Goal: Task Accomplishment & Management: Manage account settings

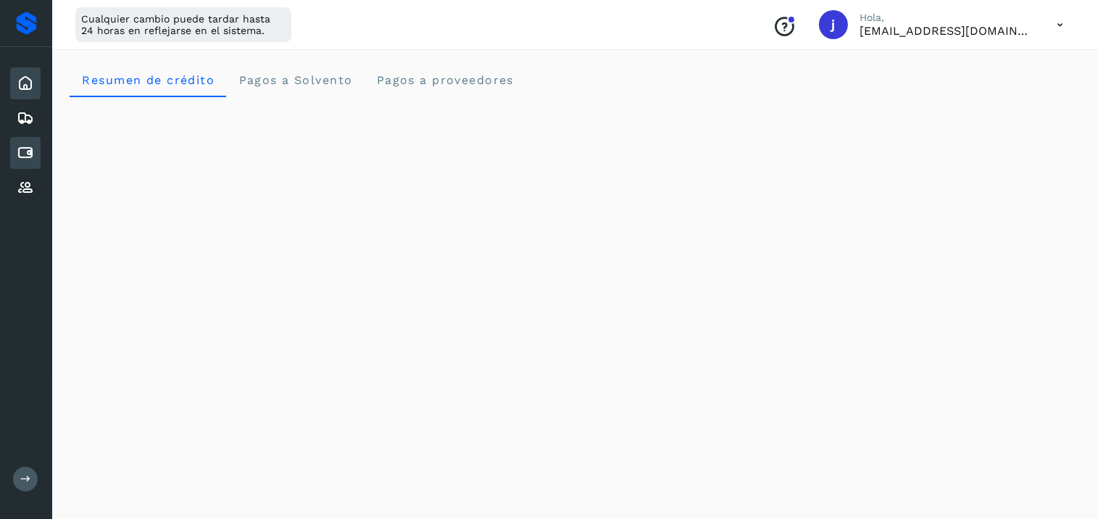
click at [31, 159] on icon at bounding box center [25, 152] width 17 height 17
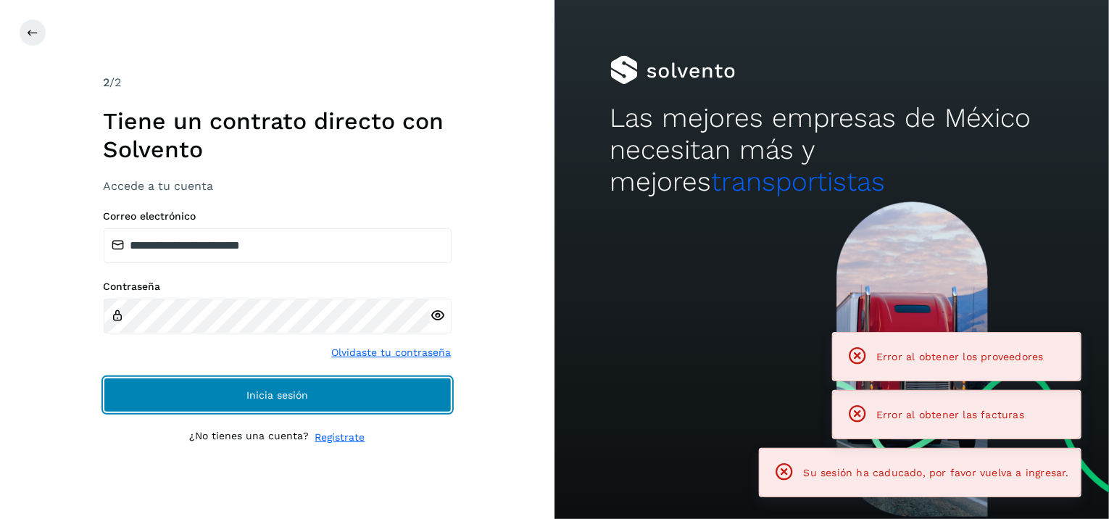
click at [269, 396] on span "Inicia sesión" at bounding box center [277, 395] width 62 height 10
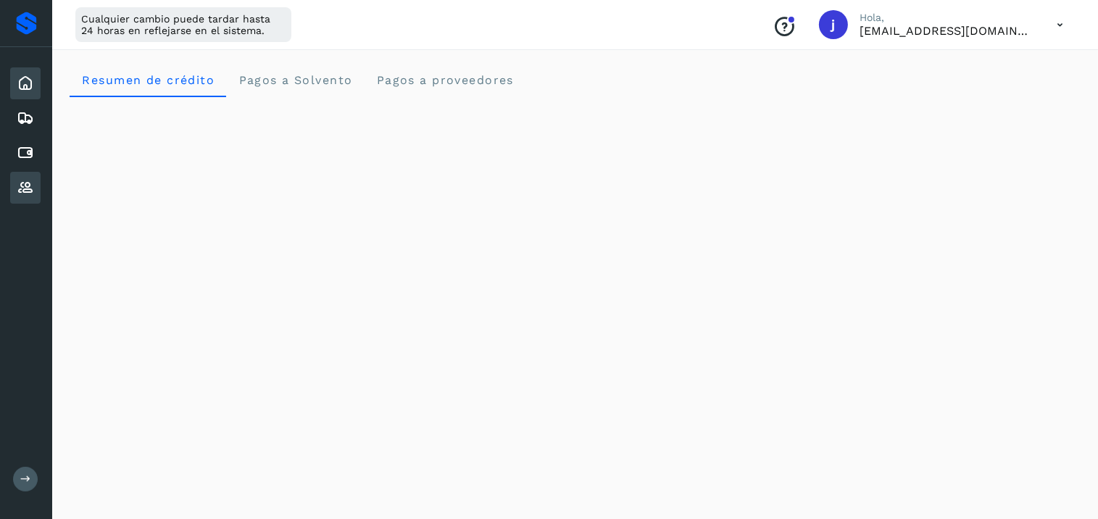
click at [26, 179] on icon at bounding box center [25, 187] width 17 height 17
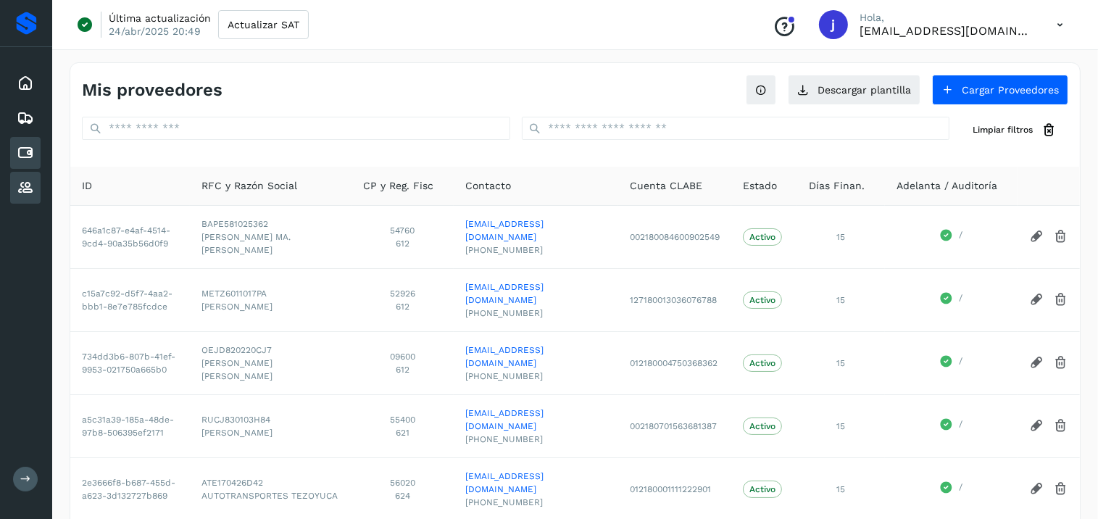
click at [25, 166] on div "Cuentas por pagar" at bounding box center [25, 153] width 30 height 32
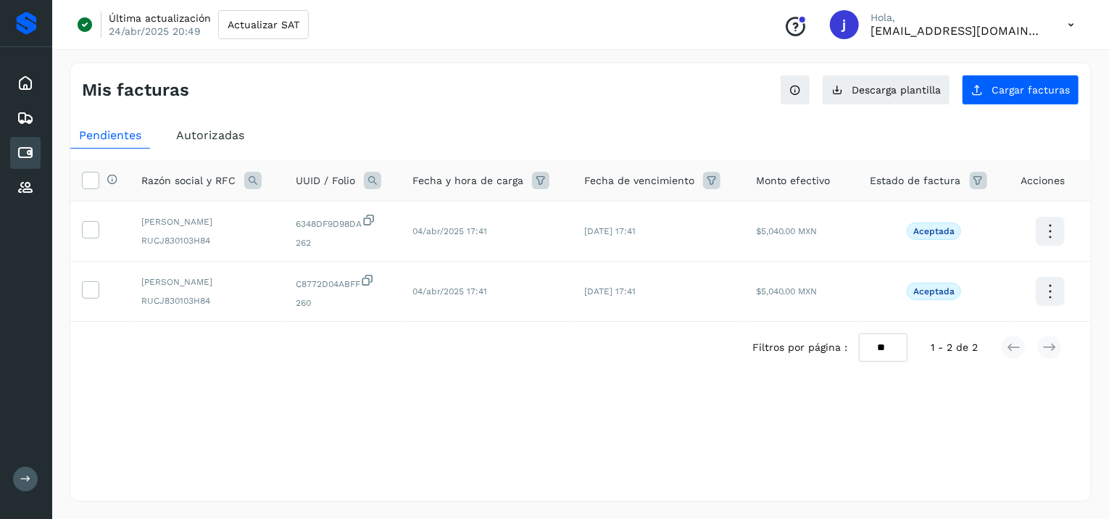
click at [191, 141] on span "Autorizadas" at bounding box center [210, 135] width 68 height 14
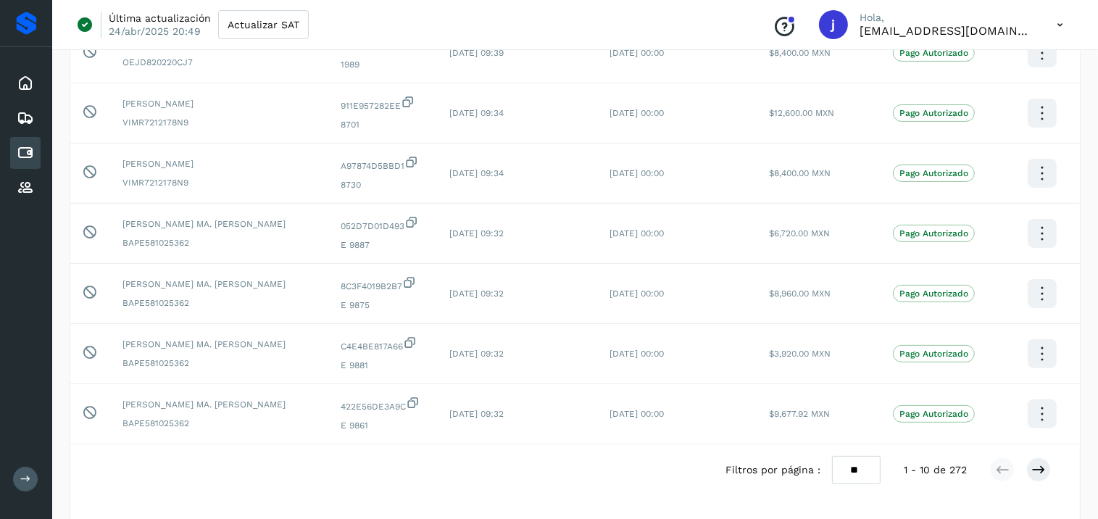
scroll to position [407, 0]
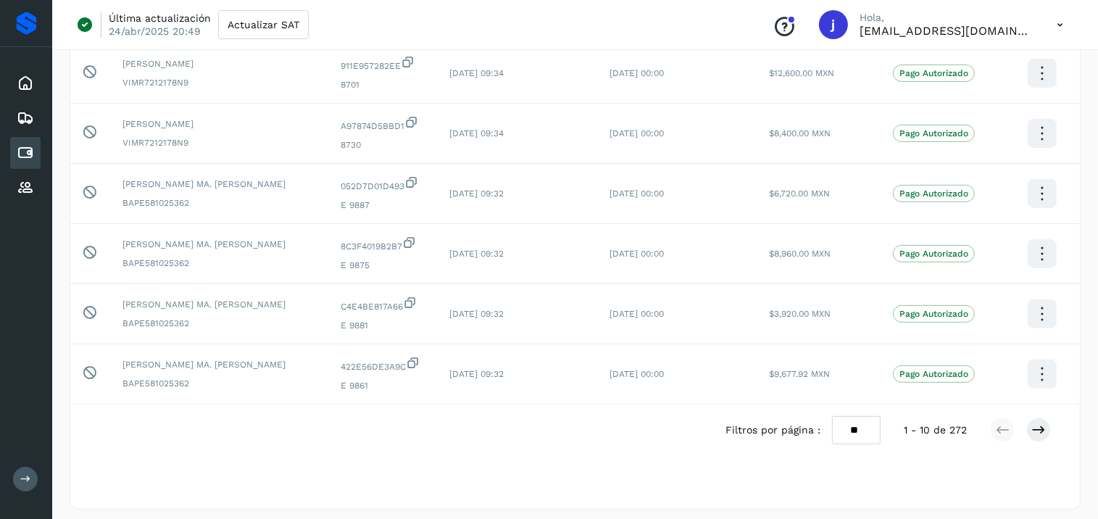
click at [847, 420] on select "** ** **" at bounding box center [856, 430] width 49 height 28
select select "**"
click at [832, 416] on select "** ** **" at bounding box center [856, 430] width 49 height 28
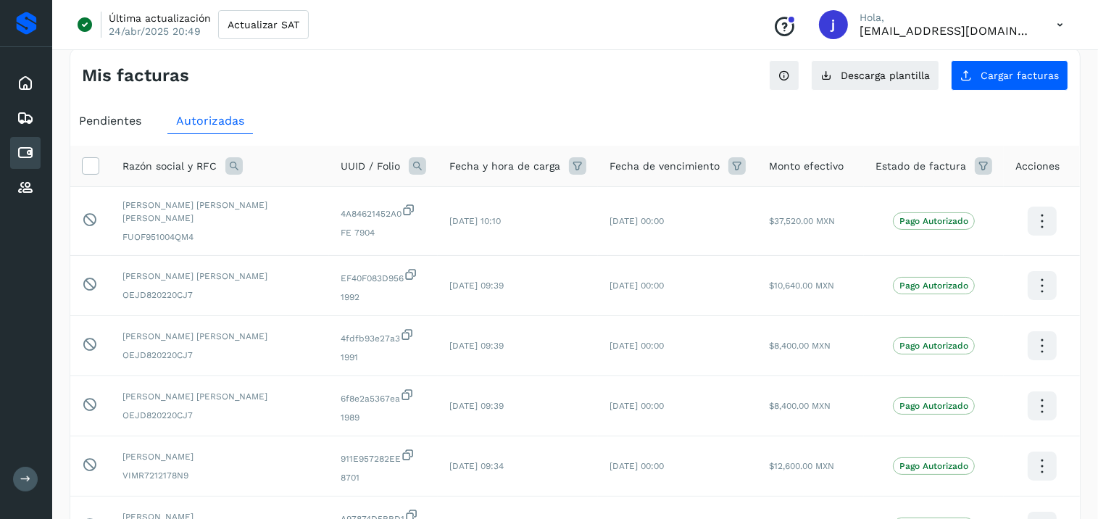
scroll to position [0, 0]
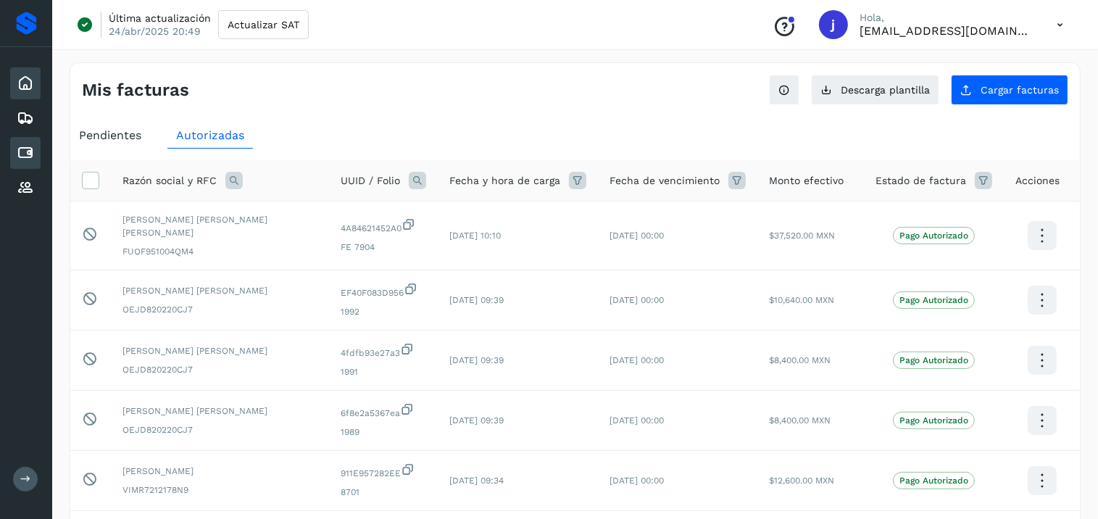
click at [25, 75] on icon at bounding box center [25, 83] width 17 height 17
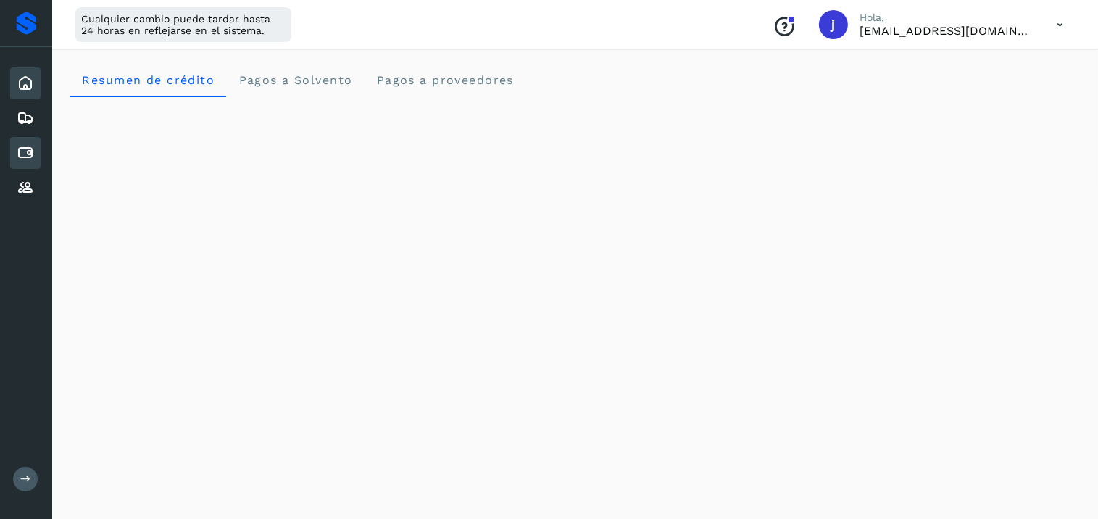
click at [23, 145] on icon at bounding box center [25, 152] width 17 height 17
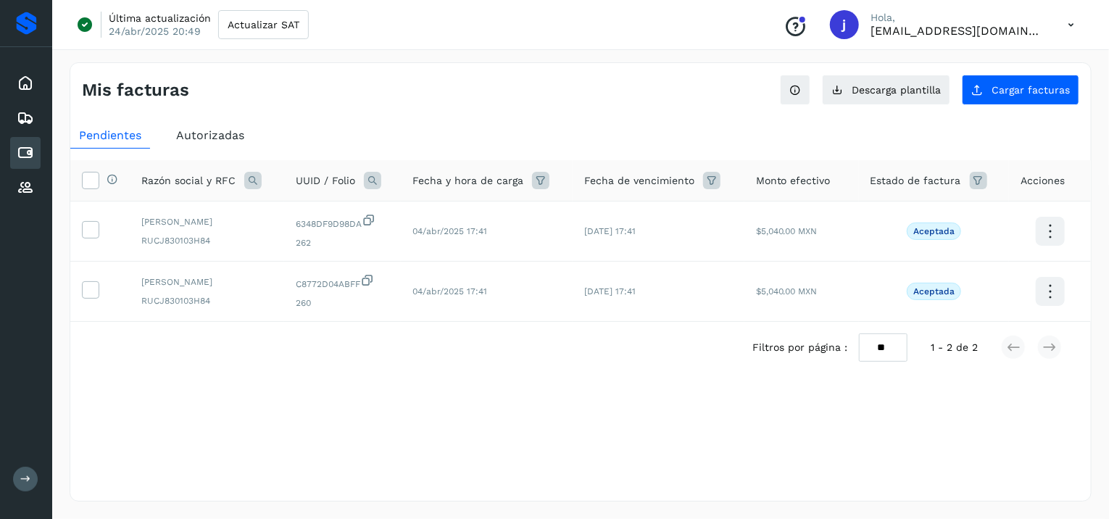
click at [202, 138] on span "Autorizadas" at bounding box center [210, 135] width 68 height 14
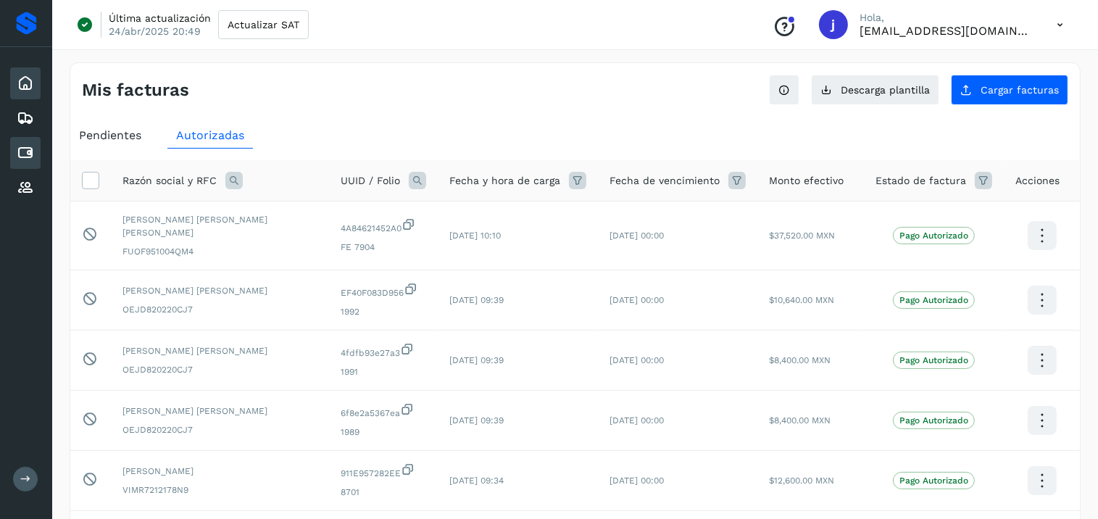
click at [29, 75] on icon at bounding box center [25, 83] width 17 height 17
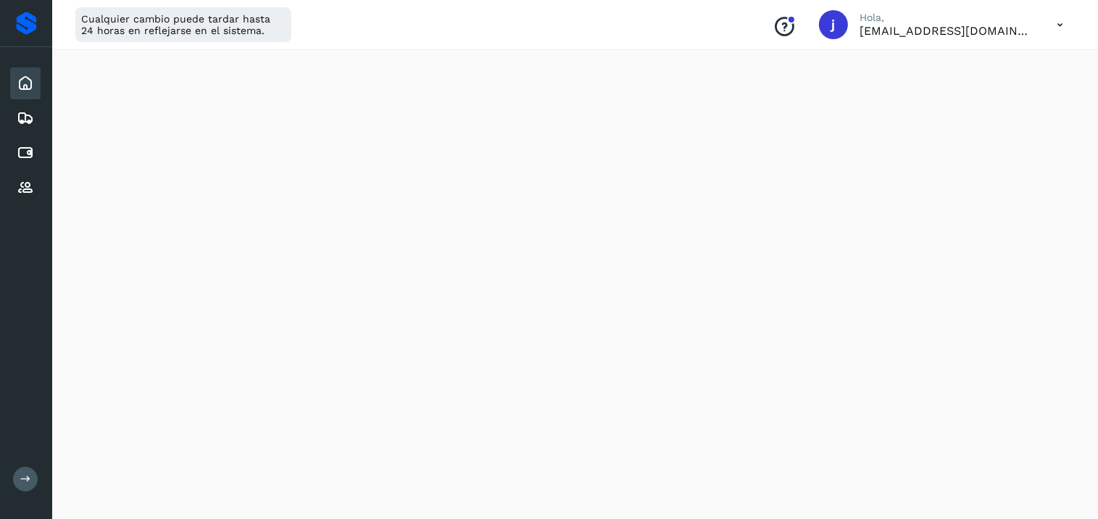
scroll to position [232, 0]
click at [33, 146] on icon at bounding box center [25, 152] width 17 height 17
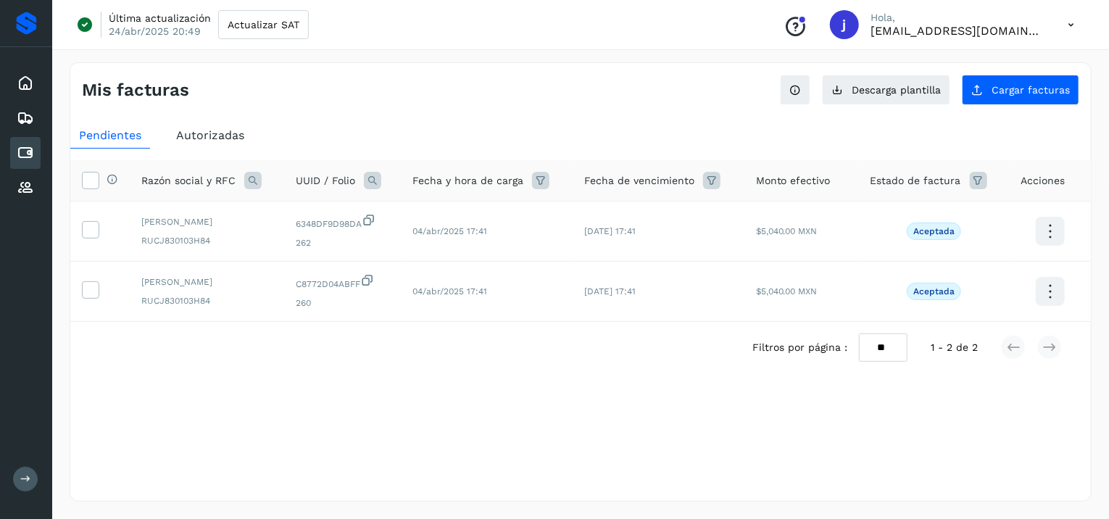
click at [229, 143] on div "Autorizadas" at bounding box center [210, 135] width 86 height 26
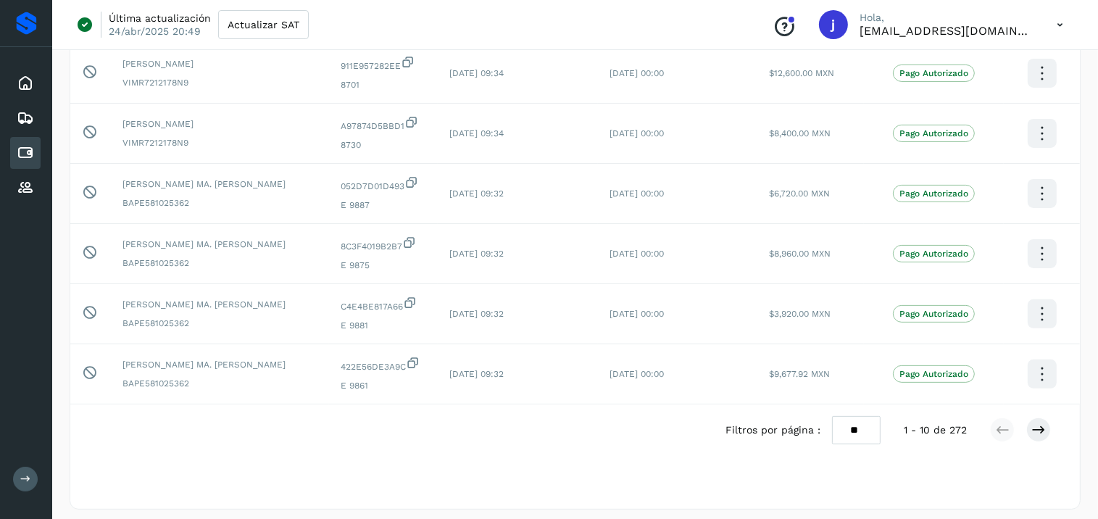
scroll to position [407, 0]
